Goal: Contribute content

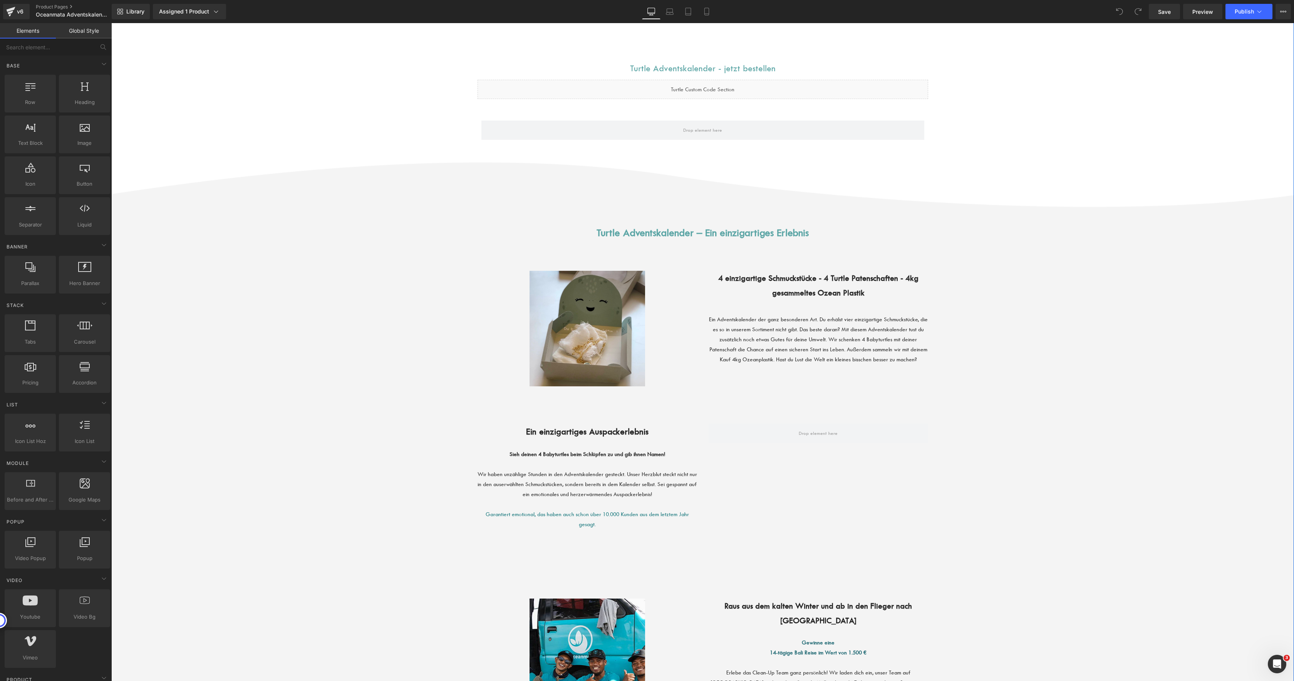
scroll to position [122, 0]
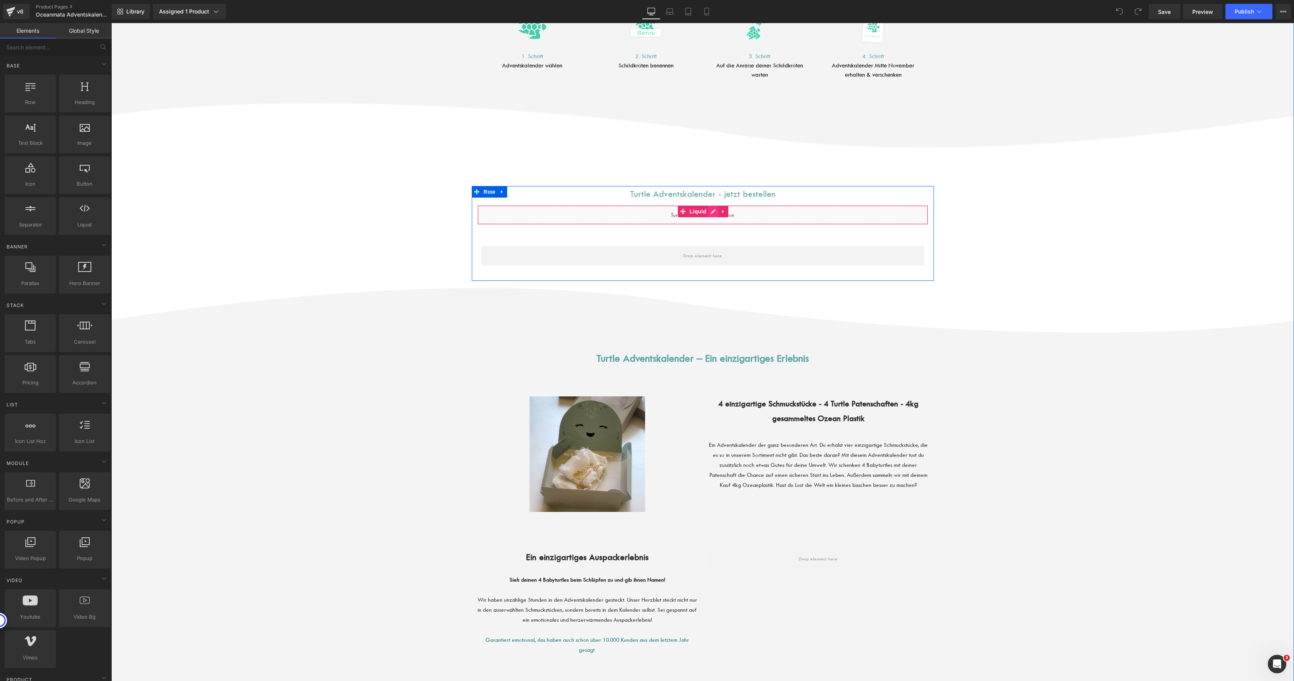
click at [708, 215] on div "Liquid" at bounding box center [703, 214] width 451 height 19
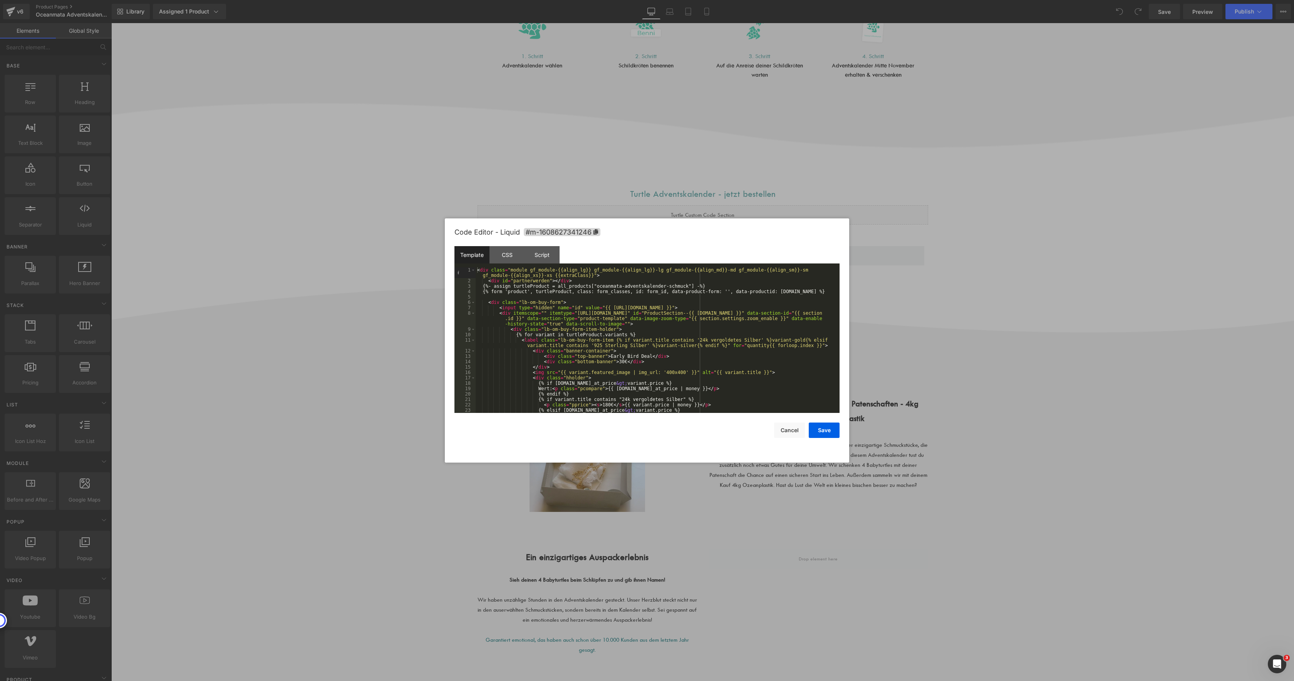
click at [699, 338] on div "< div class = "module gf_module-{{align_lg}} gf_module-{{align_lg}}-lg gf_modul…" at bounding box center [656, 348] width 361 height 162
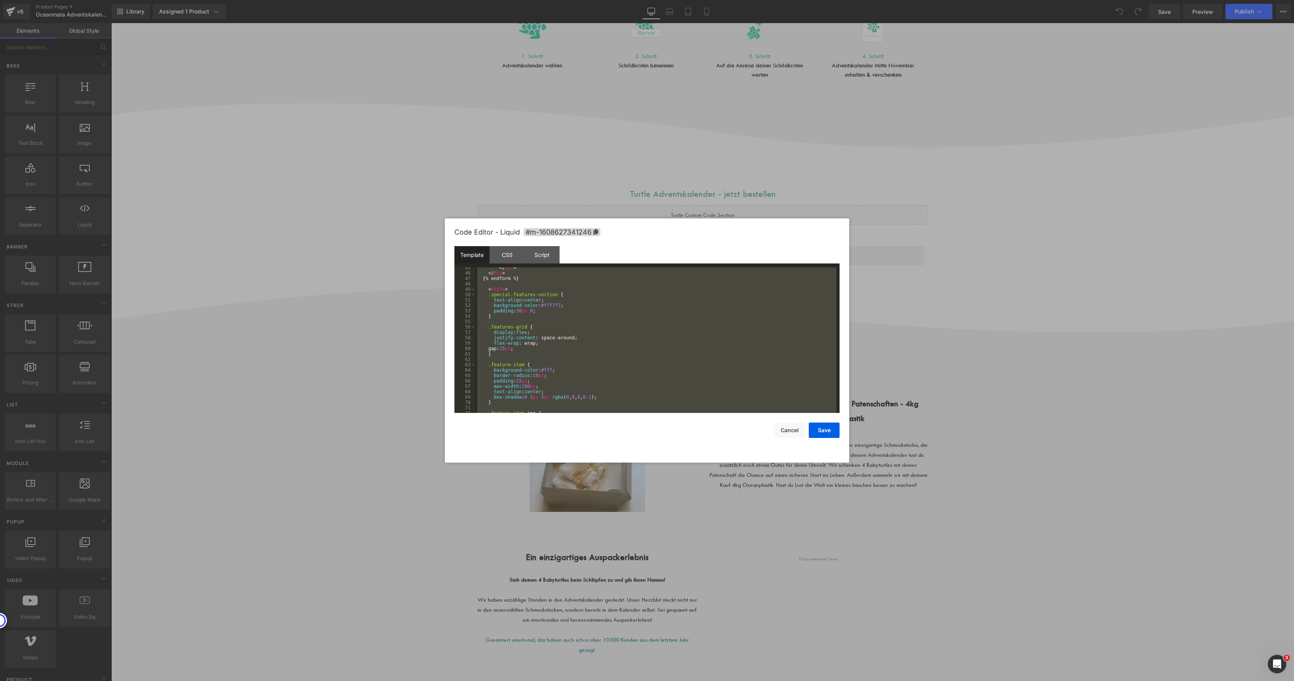
scroll to position [0, 0]
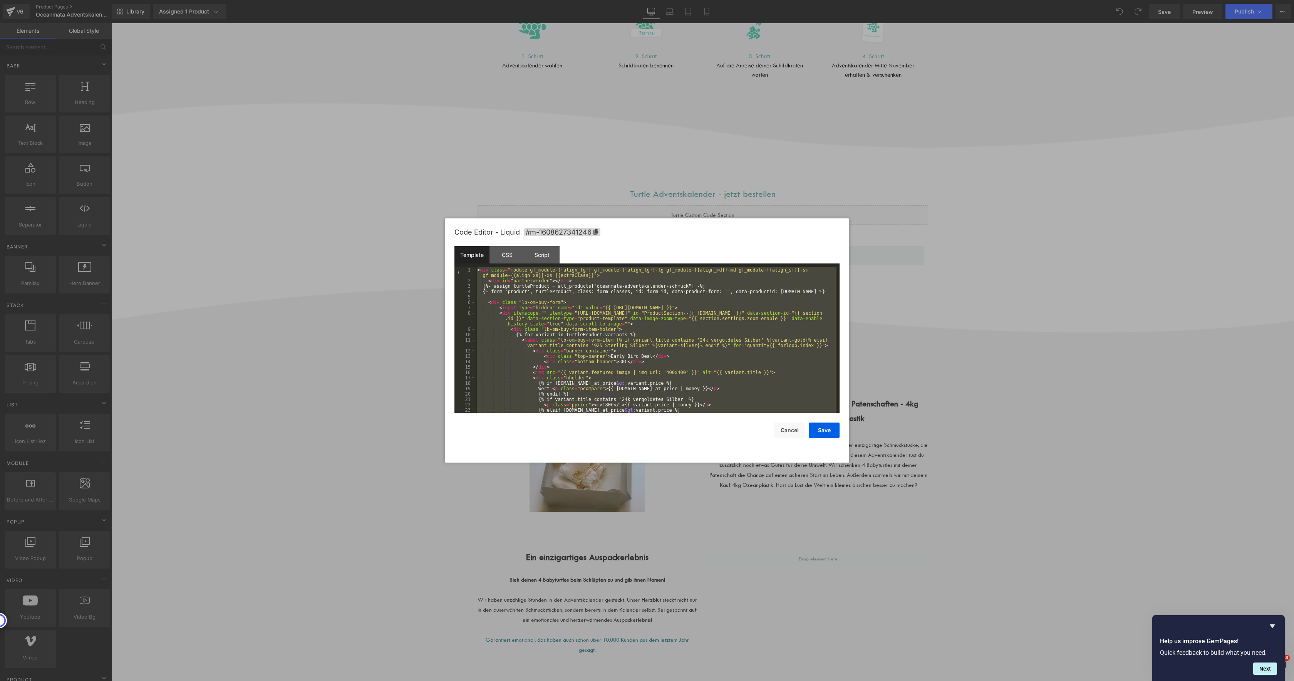
click at [725, 327] on div "< div class = "module gf_module-{{align_lg}} gf_module-{{align_lg}}-lg gf_modul…" at bounding box center [656, 348] width 361 height 162
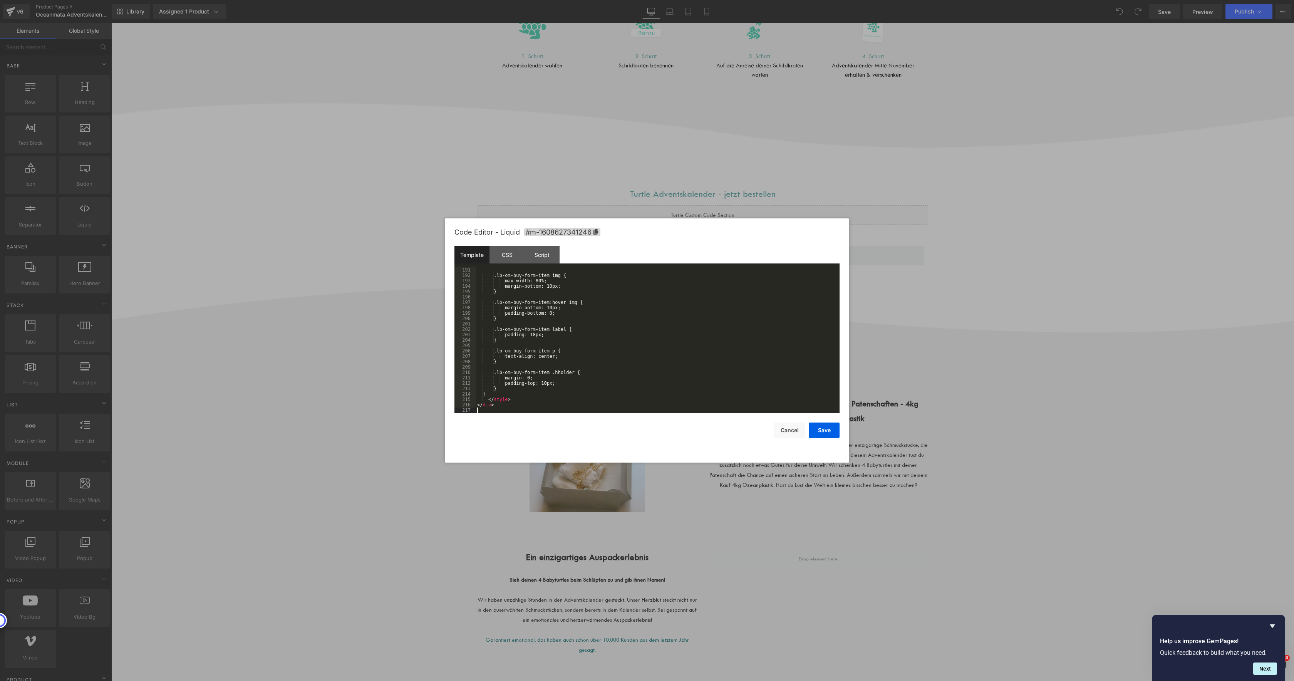
scroll to position [1062, 0]
click at [819, 426] on button "Save" at bounding box center [824, 430] width 31 height 15
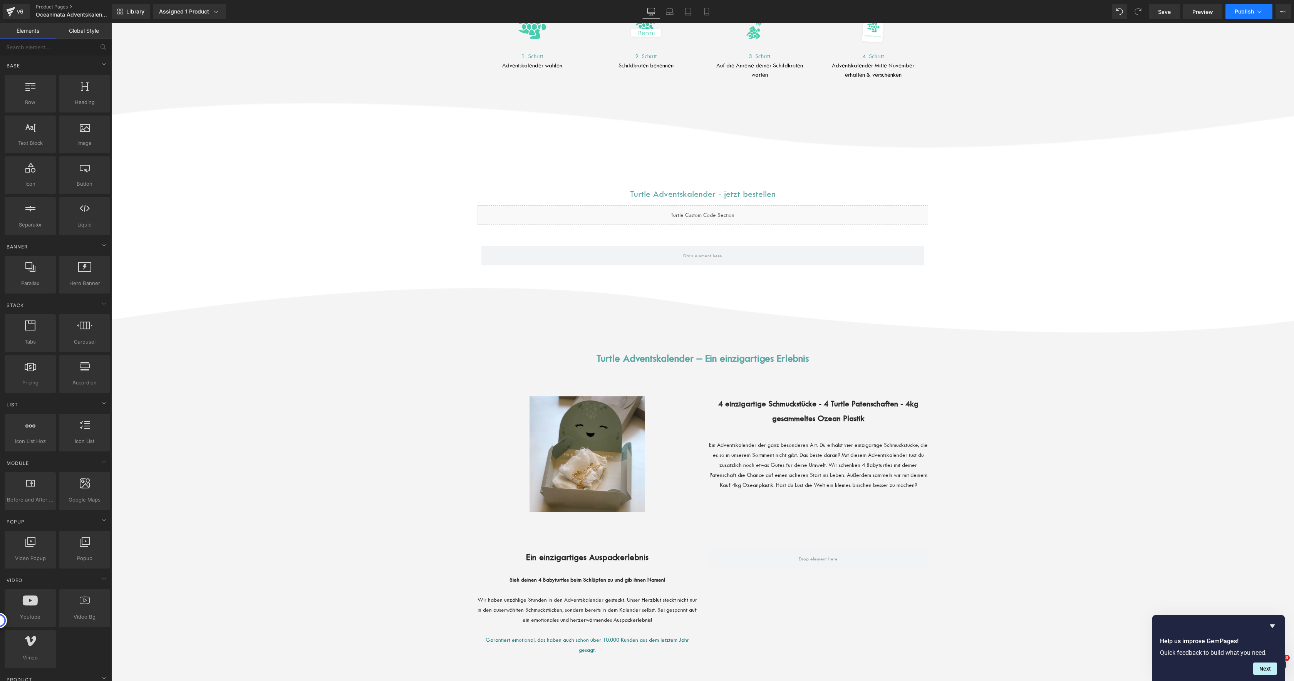
click at [1254, 15] on button "Publish" at bounding box center [1249, 11] width 47 height 15
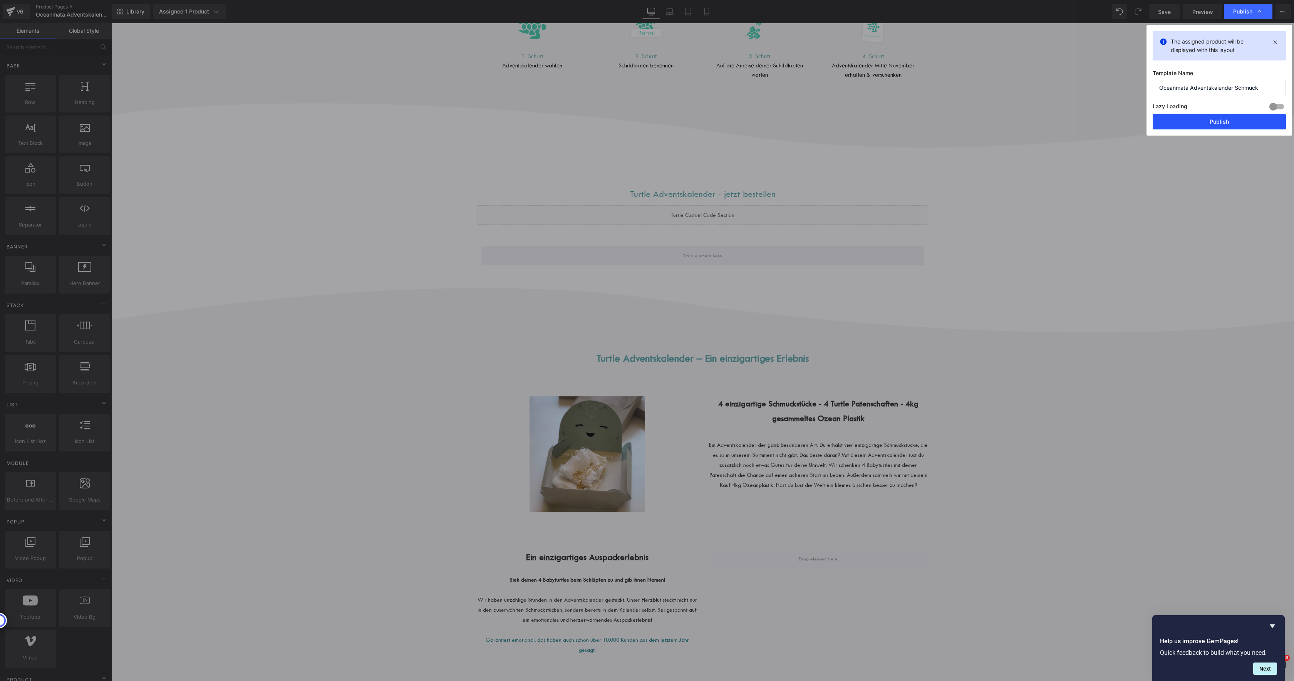
click at [1229, 129] on button "Publish" at bounding box center [1219, 121] width 133 height 15
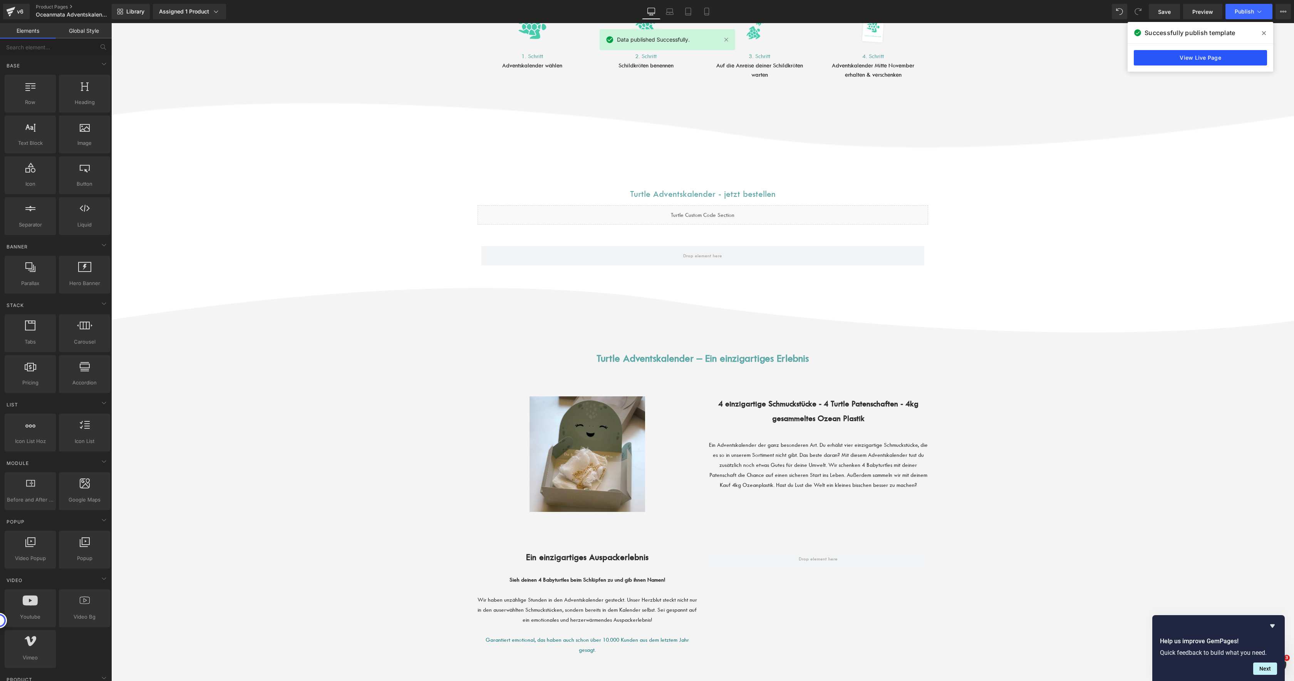
click at [1204, 56] on link "View Live Page" at bounding box center [1200, 57] width 133 height 15
